Goal: Navigation & Orientation: Find specific page/section

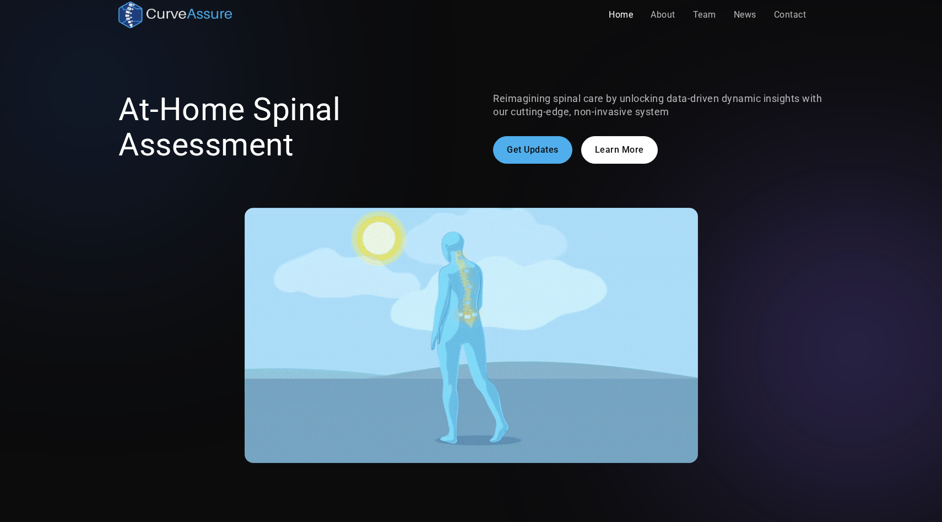
scroll to position [6, 0]
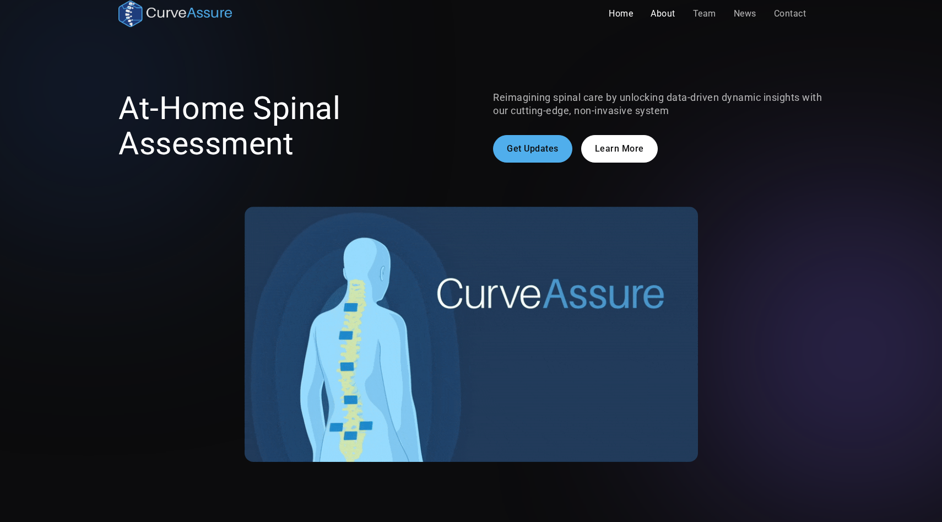
click at [665, 12] on link "About" at bounding box center [663, 14] width 42 height 22
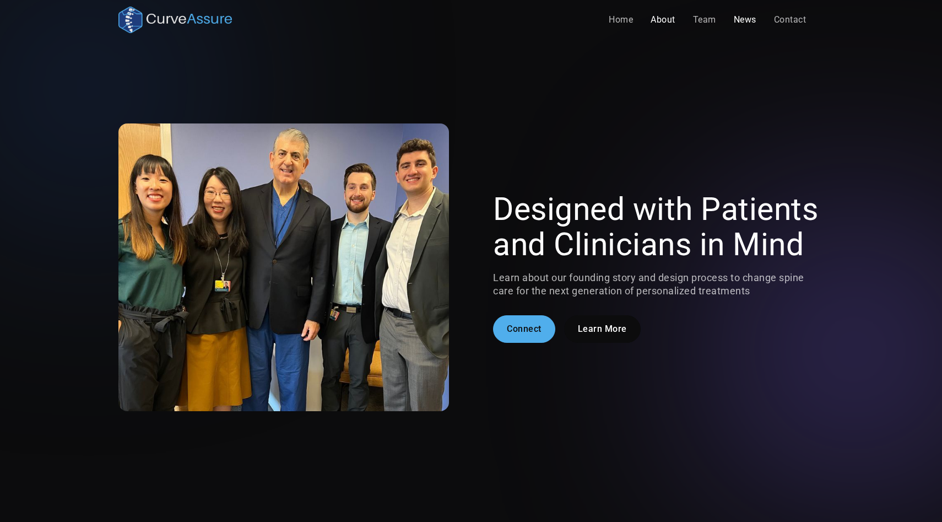
click at [744, 24] on link "News" at bounding box center [745, 20] width 40 height 22
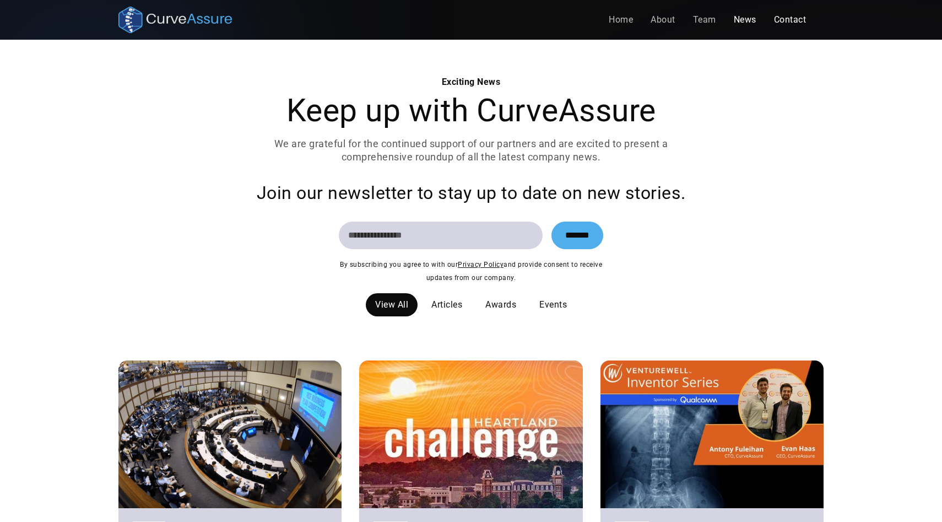
click at [794, 16] on link "Contact" at bounding box center [790, 20] width 50 height 22
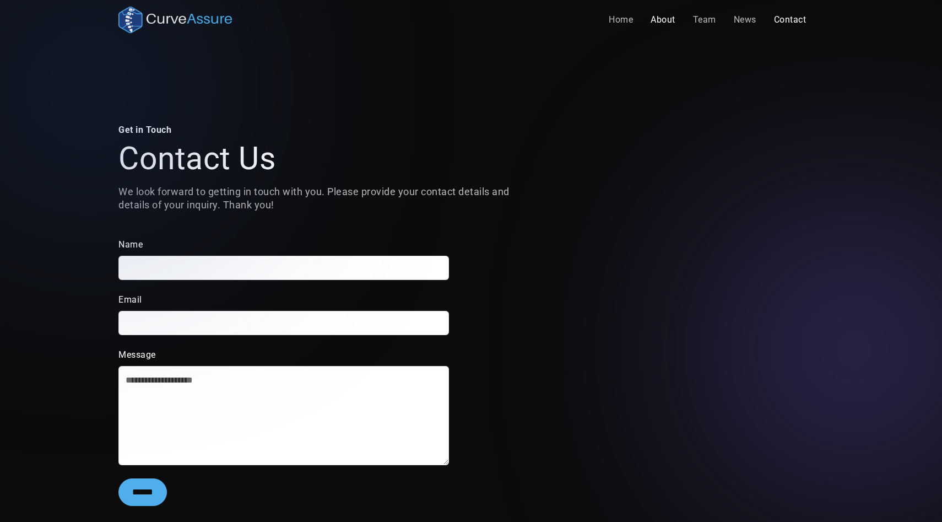
click at [669, 18] on link "About" at bounding box center [663, 20] width 42 height 22
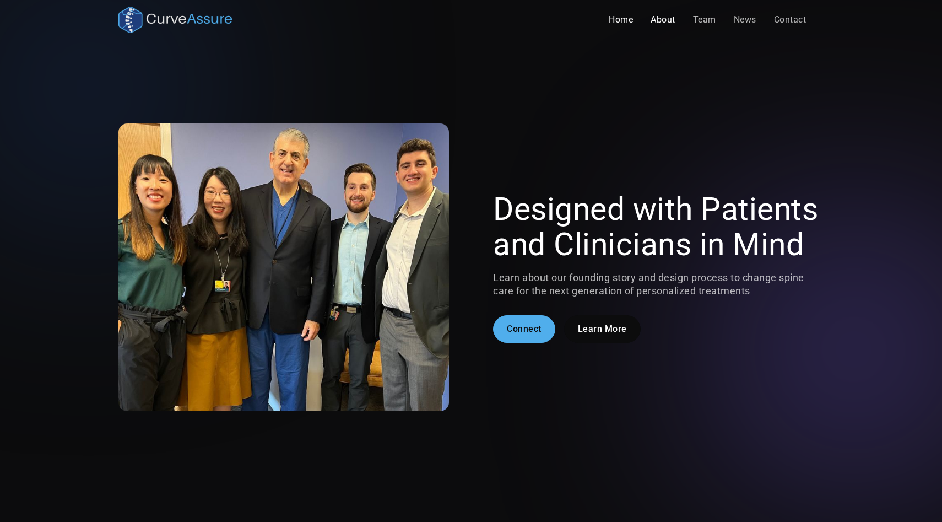
click at [615, 17] on link "Home" at bounding box center [621, 20] width 42 height 22
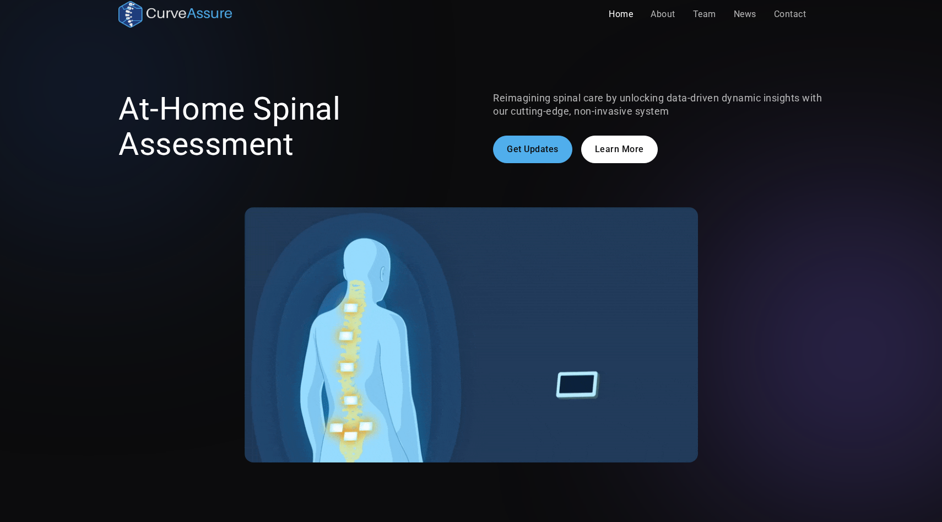
scroll to position [4, 0]
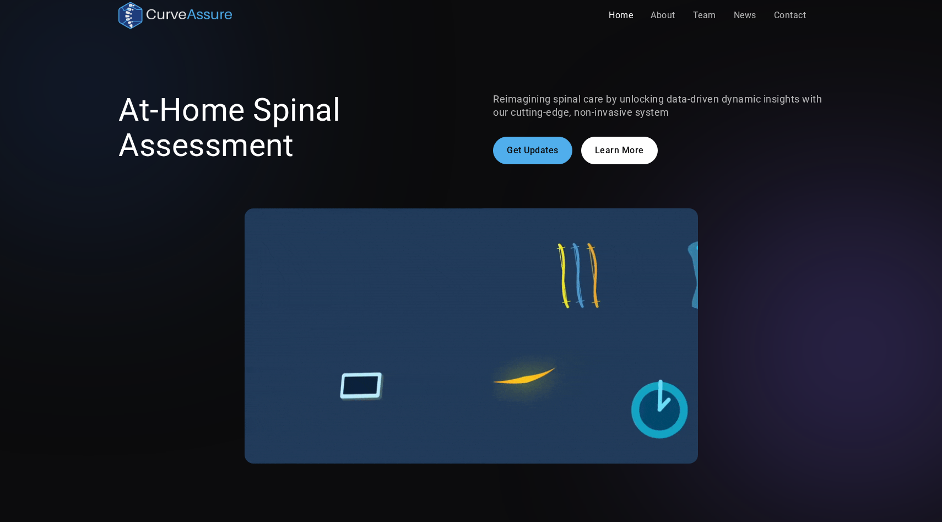
click at [613, 150] on link "Learn More" at bounding box center [619, 151] width 77 height 28
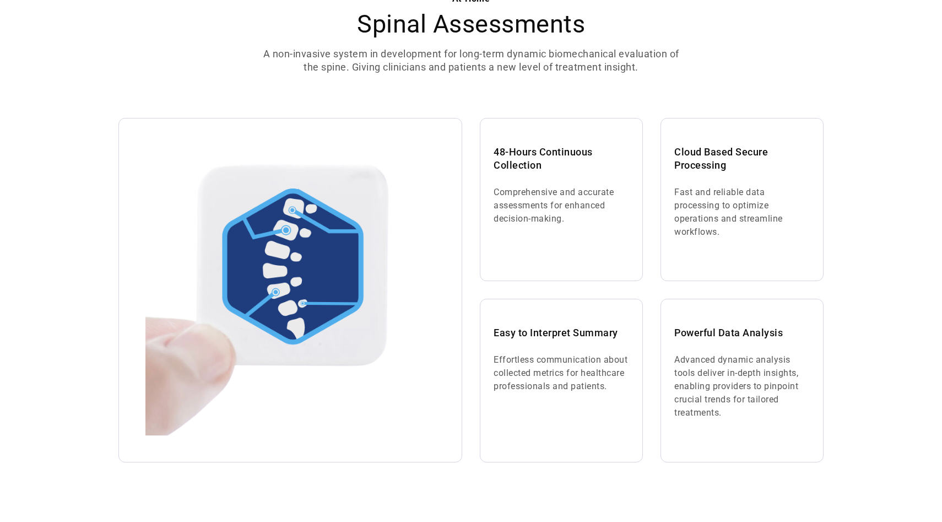
scroll to position [692, 0]
